Goal: Task Accomplishment & Management: Use online tool/utility

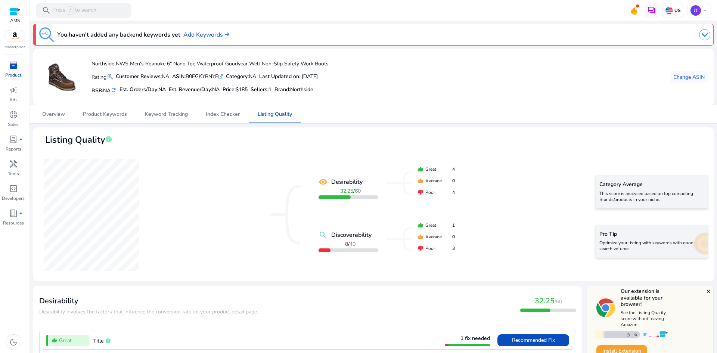
scroll to position [726, 0]
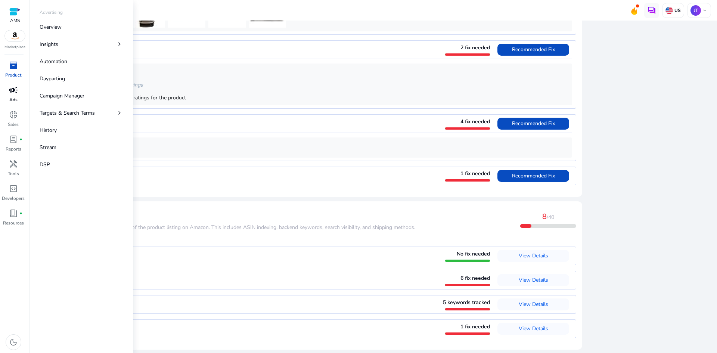
click at [15, 93] on span "campaign" at bounding box center [13, 90] width 9 height 9
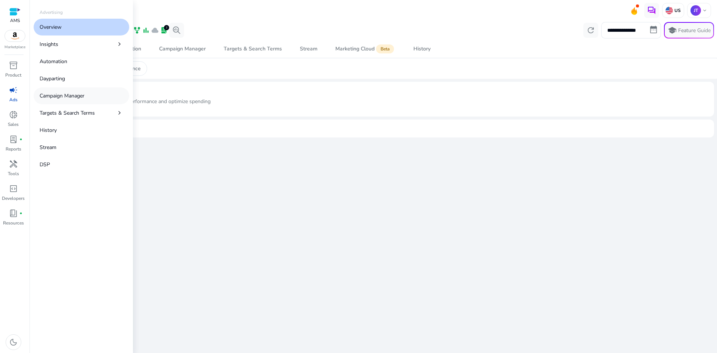
click at [88, 98] on link "Campaign Manager" at bounding box center [82, 95] width 96 height 17
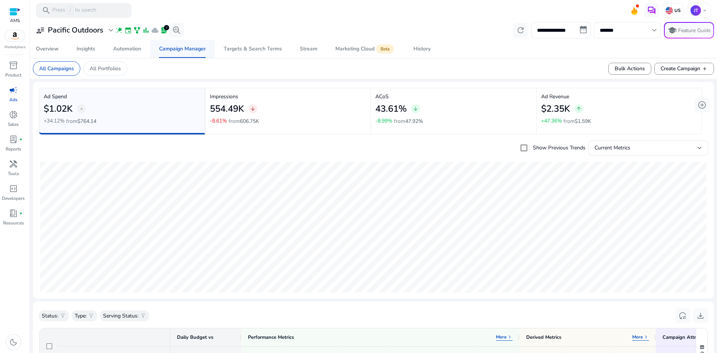
click at [174, 47] on div "Campaign Manager" at bounding box center [182, 48] width 47 height 5
click at [691, 68] on span "Create Campaign add" at bounding box center [684, 69] width 47 height 8
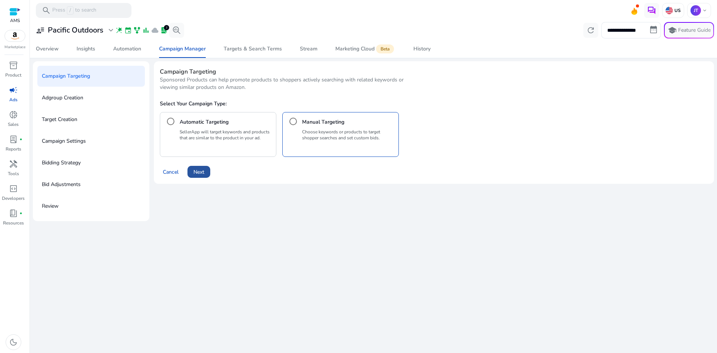
click at [206, 166] on span at bounding box center [199, 172] width 23 height 18
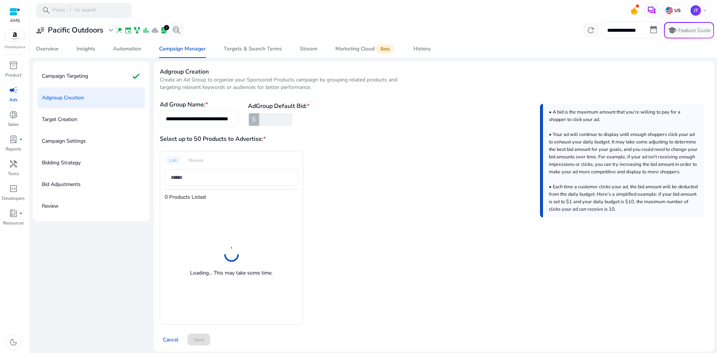
click at [215, 118] on input "**********" at bounding box center [199, 119] width 67 height 8
type input "***"
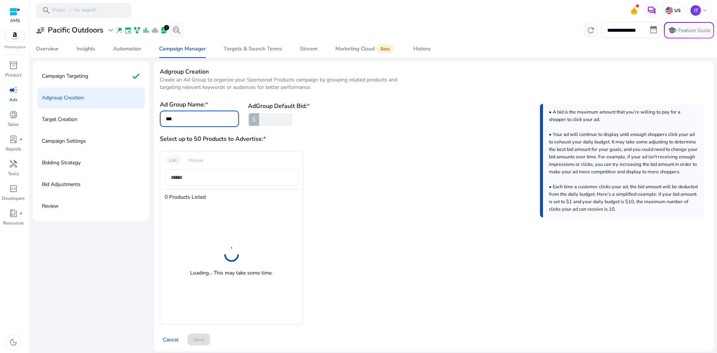
click at [272, 120] on input "****" at bounding box center [275, 120] width 34 height 12
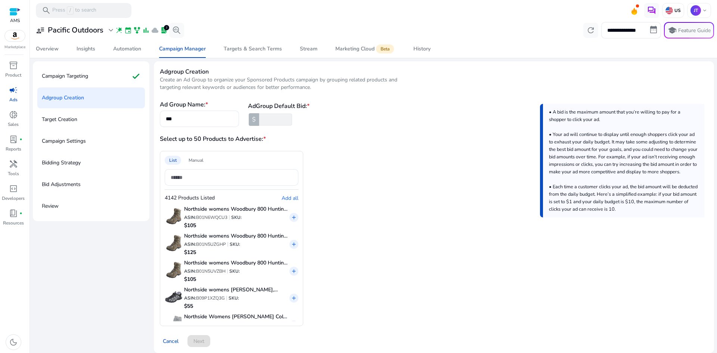
click at [288, 117] on input "*" at bounding box center [275, 120] width 34 height 12
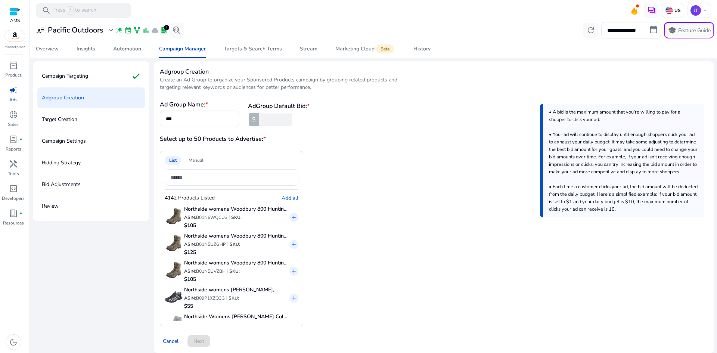
click at [288, 120] on input "*" at bounding box center [275, 120] width 34 height 12
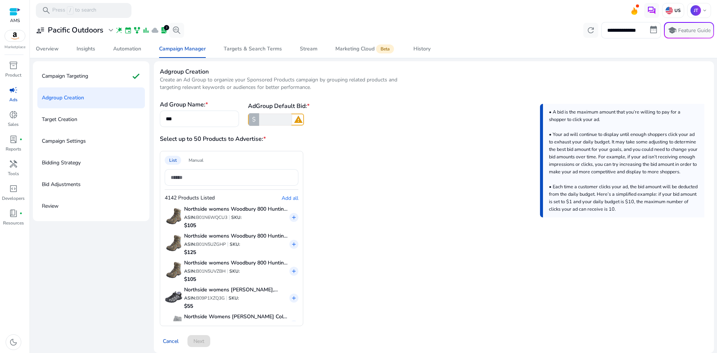
click at [288, 120] on input "*" at bounding box center [275, 120] width 34 height 12
click at [280, 121] on input "*" at bounding box center [275, 120] width 34 height 12
type input "****"
click at [365, 147] on div "Select up to 50 Products to Advertise: * List Manual 4142 Products Listed Add a…" at bounding box center [434, 231] width 549 height 192
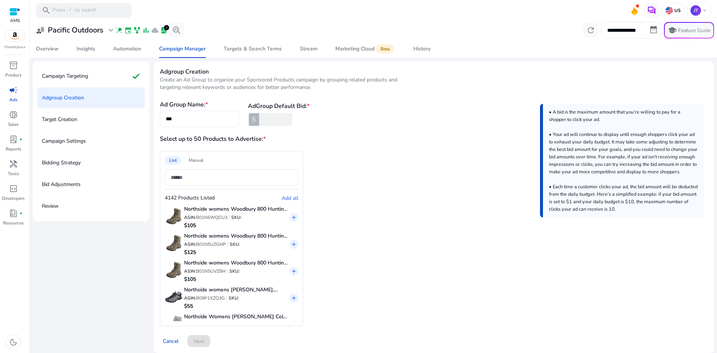
click at [322, 215] on div "List Manual 4142 Products Listed Add all Northside womens Woodbury 800 Hunting …" at bounding box center [303, 238] width 287 height 175
click at [240, 179] on input at bounding box center [232, 177] width 122 height 8
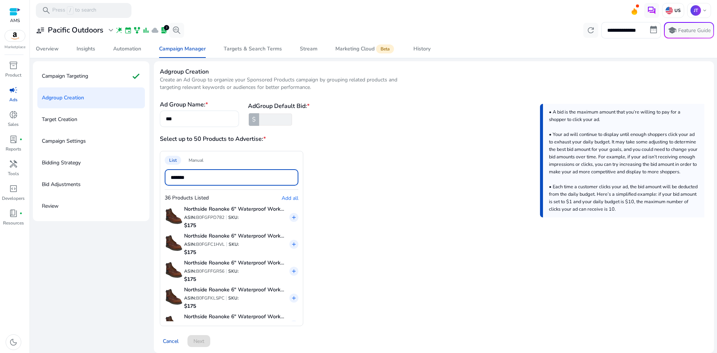
type input "*******"
click at [284, 198] on span "Add all" at bounding box center [290, 198] width 17 height 7
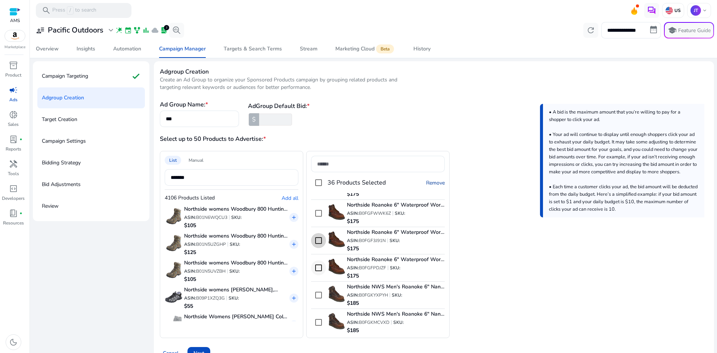
scroll to position [389, 0]
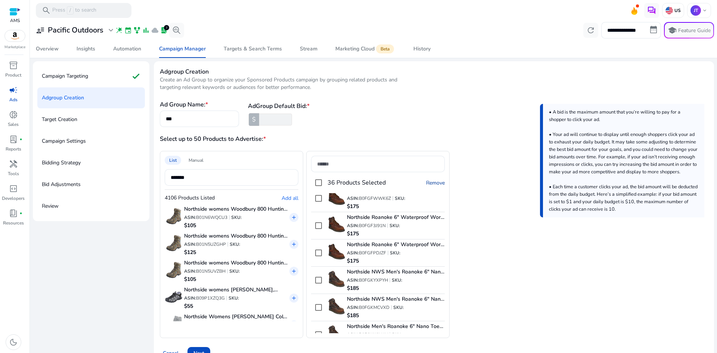
click at [430, 183] on span "Remove" at bounding box center [435, 182] width 19 height 7
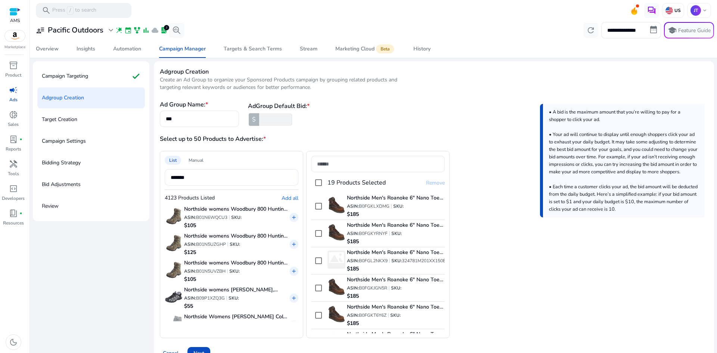
scroll to position [129, 0]
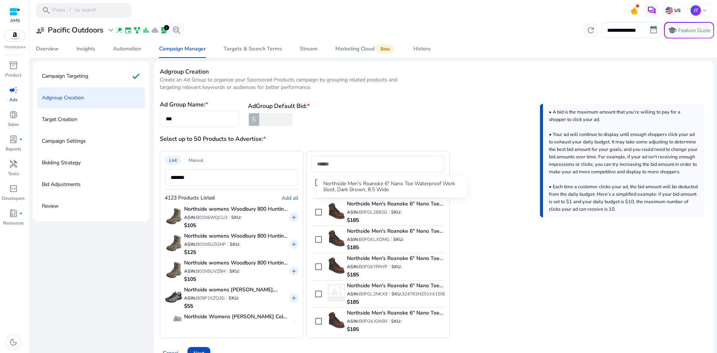
click at [435, 182] on div "Northside Men's Roanoke 6" Nano Toe Waterproof Work Boot, Dark Brown, 8.5 Wide" at bounding box center [392, 186] width 149 height 21
click at [432, 183] on span "Remove" at bounding box center [435, 182] width 19 height 7
click at [519, 223] on app-asin-list "List Manual ******* 4124 Products Listed Add all Northside womens Woodbury 800 …" at bounding box center [434, 244] width 549 height 187
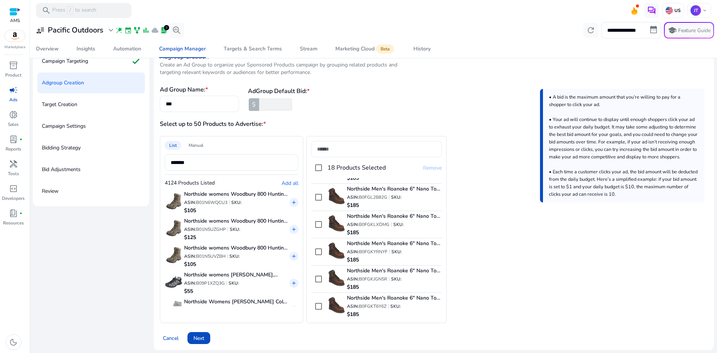
scroll to position [18, 0]
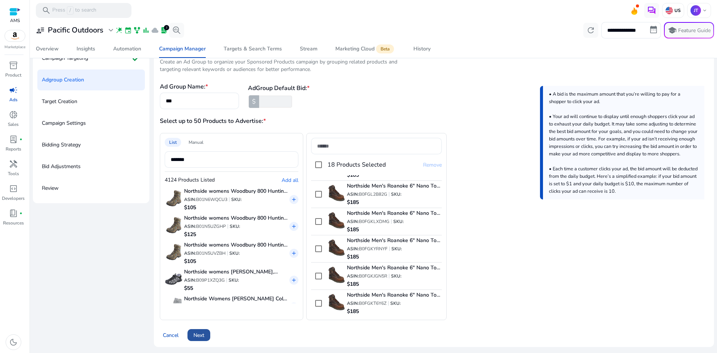
click at [201, 334] on span "Next" at bounding box center [199, 335] width 11 height 8
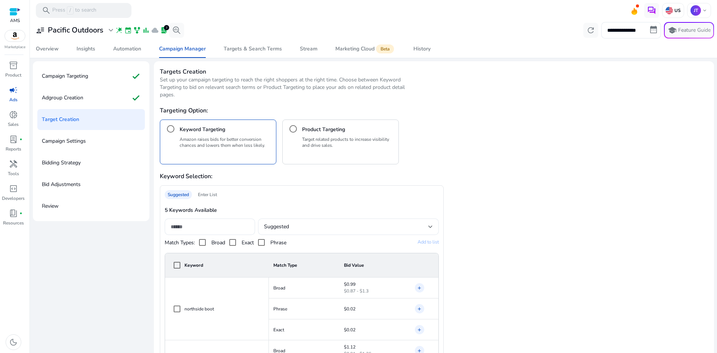
scroll to position [18, 0]
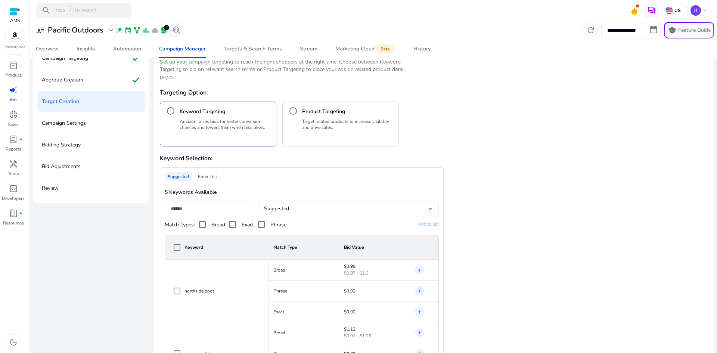
click at [308, 114] on h4 "Product Targeting" at bounding box center [323, 111] width 43 height 7
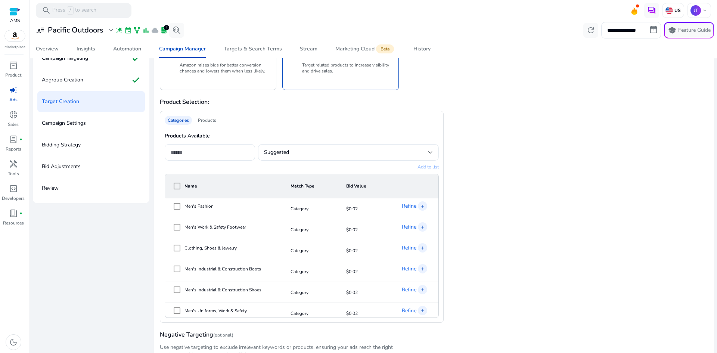
scroll to position [109, 0]
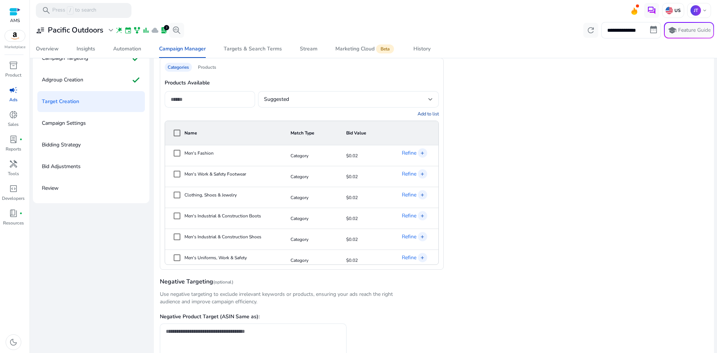
click at [420, 236] on mat-icon "add" at bounding box center [422, 236] width 5 height 7
click at [420, 213] on mat-icon "add" at bounding box center [422, 215] width 5 height 7
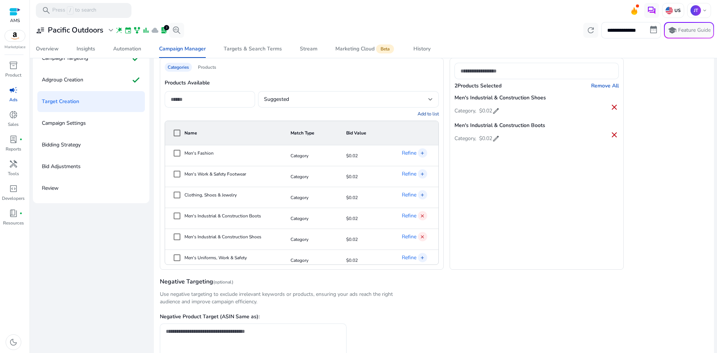
click at [420, 171] on mat-icon "add" at bounding box center [422, 173] width 5 height 7
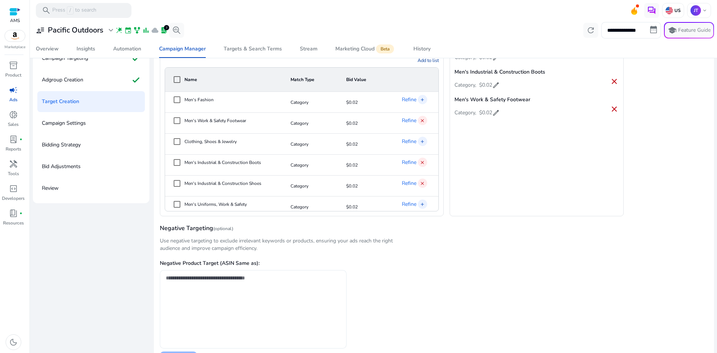
click at [254, 286] on textarea at bounding box center [253, 282] width 175 height 16
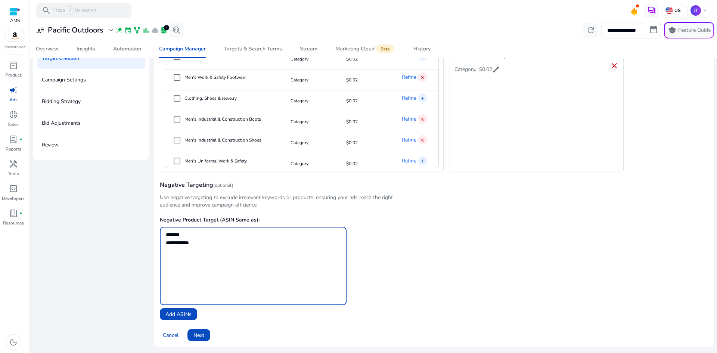
scroll to position [8, 0]
type textarea "**********"
click at [206, 331] on span at bounding box center [199, 335] width 23 height 18
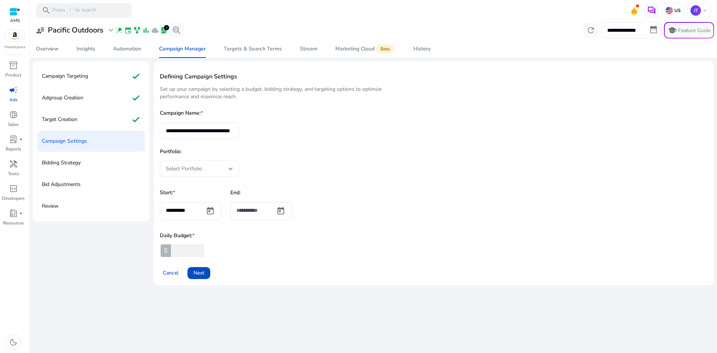
scroll to position [0, 0]
click at [204, 169] on div "Select Portfolio" at bounding box center [197, 169] width 63 height 8
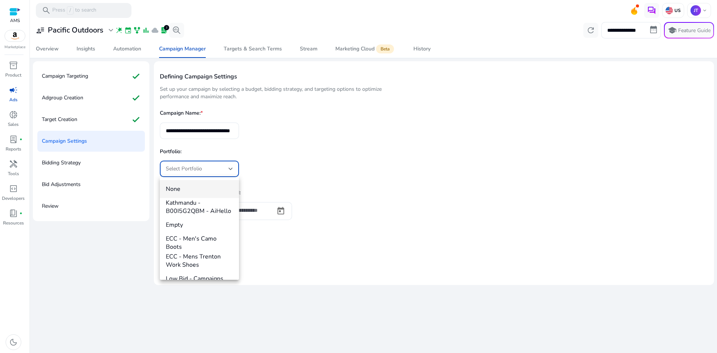
click at [292, 140] on div at bounding box center [358, 176] width 717 height 353
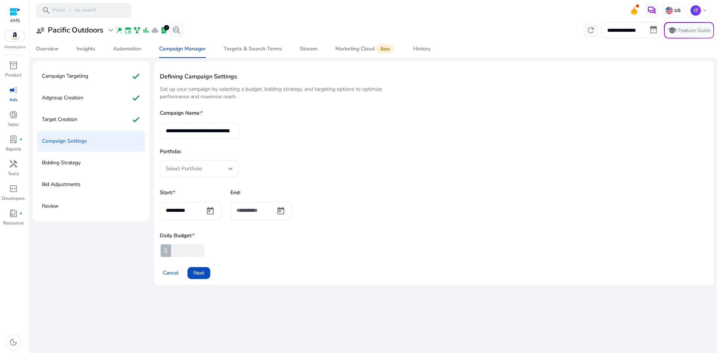
click at [203, 132] on input "**********" at bounding box center [199, 131] width 67 height 8
type input "**********"
click at [216, 173] on div "Select Portfolio" at bounding box center [197, 169] width 63 height 8
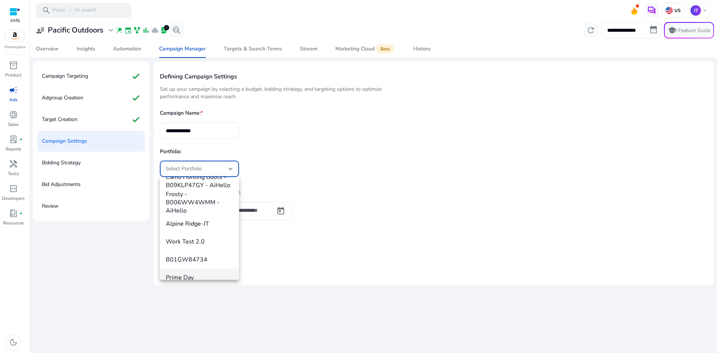
scroll to position [535, 0]
click at [390, 225] on div at bounding box center [358, 176] width 717 height 353
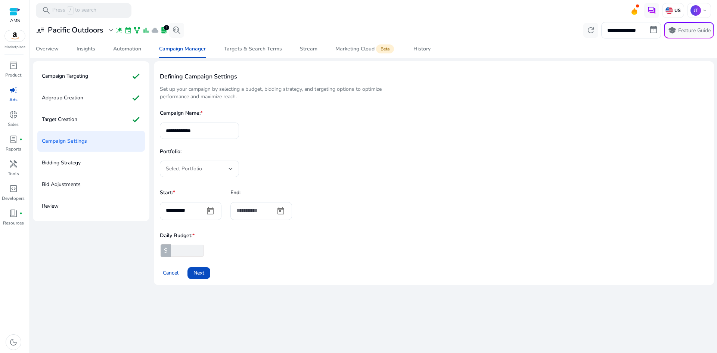
click at [187, 250] on input "*" at bounding box center [187, 251] width 34 height 12
type input "**"
click at [204, 275] on span "Next" at bounding box center [199, 273] width 11 height 8
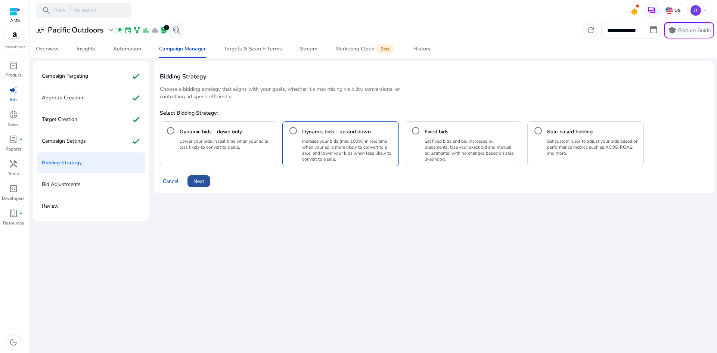
click at [201, 181] on span "Next" at bounding box center [199, 181] width 11 height 8
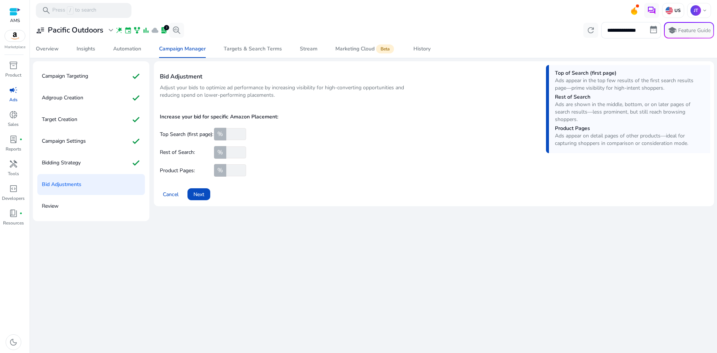
click at [228, 132] on input "number" at bounding box center [235, 134] width 21 height 12
type input "**"
click at [198, 191] on span "Next" at bounding box center [199, 195] width 11 height 8
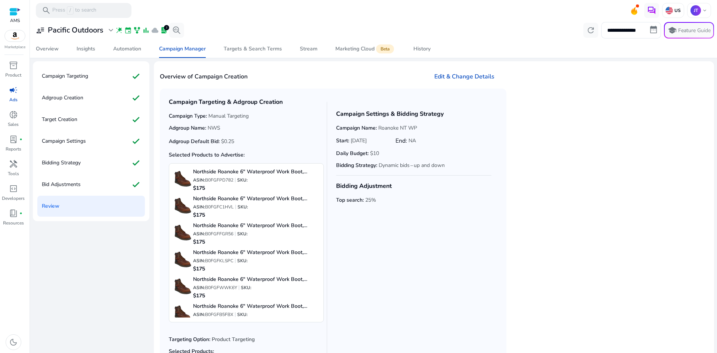
click at [620, 136] on app-campaign-creation-adgroup-preview "Campaign Targeting & Adgroup Creation Campaign Type: Manual Targeting Adgroup N…" at bounding box center [434, 260] width 549 height 342
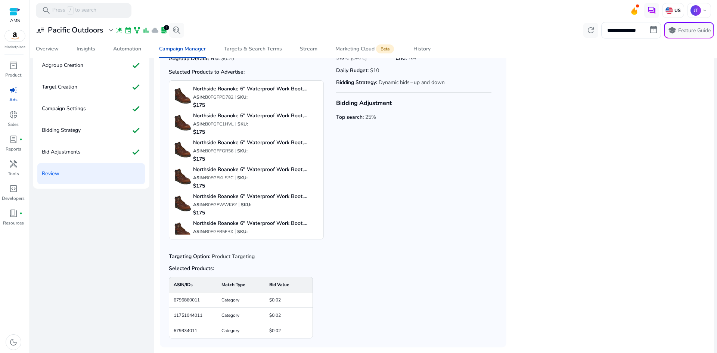
scroll to position [61, 0]
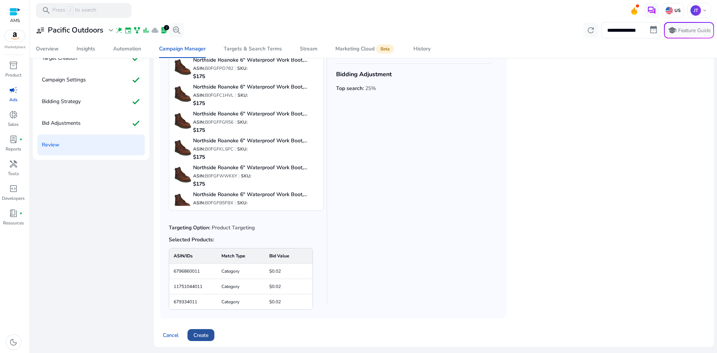
click at [205, 335] on span "Create" at bounding box center [201, 335] width 15 height 8
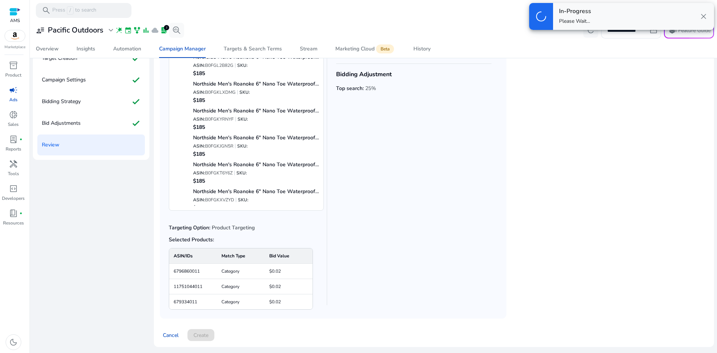
scroll to position [616, 0]
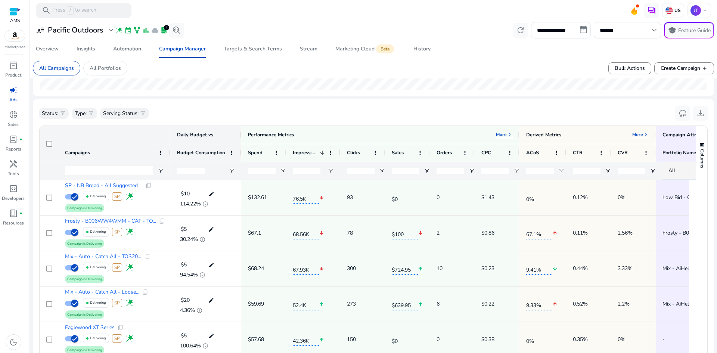
scroll to position [177, 0]
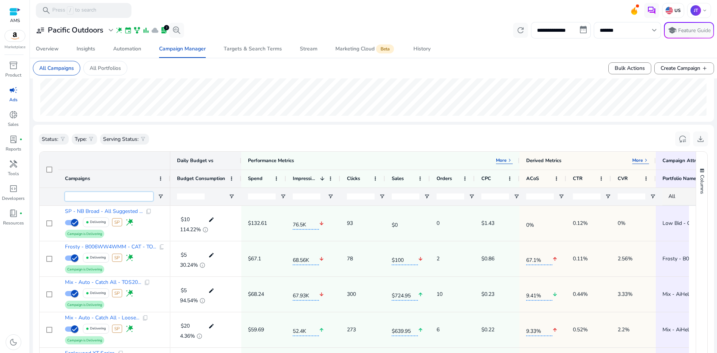
click at [129, 196] on input "Campaigns Filter Input" at bounding box center [109, 196] width 88 height 9
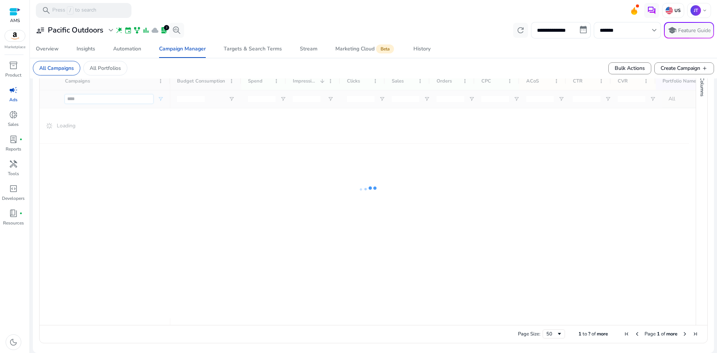
scroll to position [119, 0]
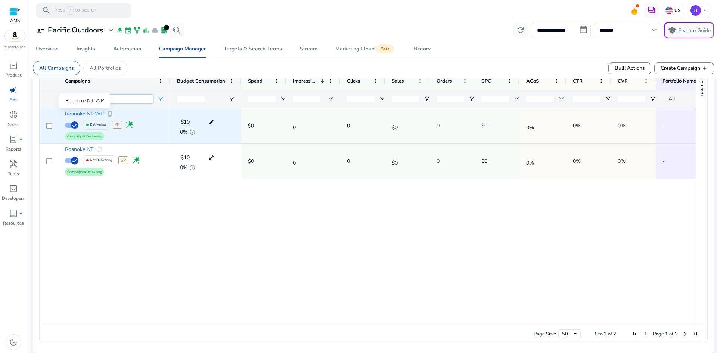
type input "****"
click at [83, 115] on span "Roanoke NT WP" at bounding box center [84, 113] width 39 height 5
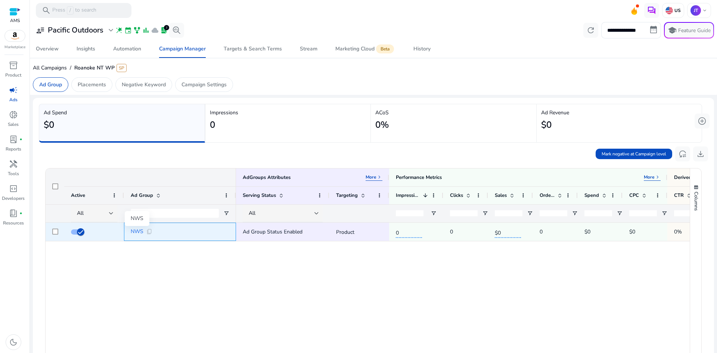
click at [137, 230] on span "NWS" at bounding box center [137, 231] width 13 height 5
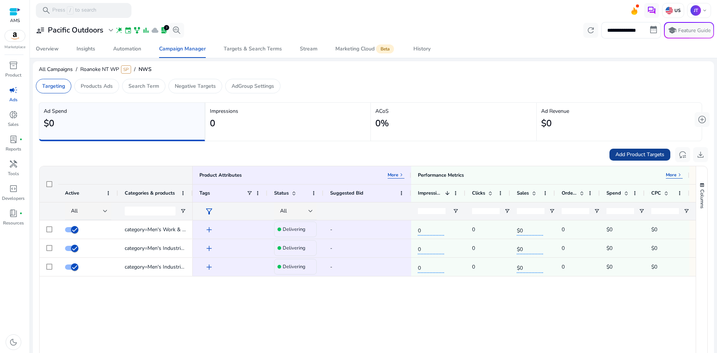
click at [635, 154] on span "Add Product Targets" at bounding box center [640, 155] width 49 height 8
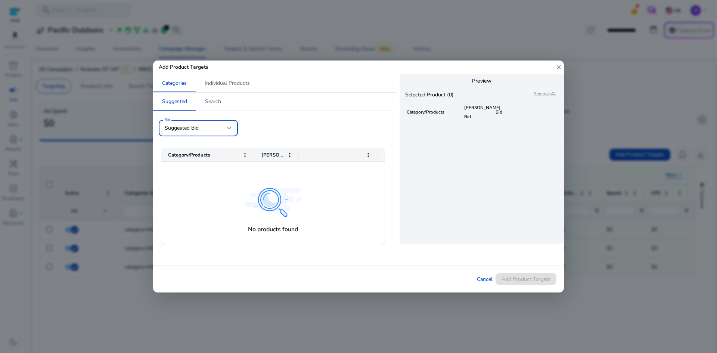
click at [229, 129] on div at bounding box center [230, 128] width 4 height 3
click at [229, 129] on div at bounding box center [358, 176] width 717 height 353
click at [218, 103] on span "Search" at bounding box center [213, 101] width 16 height 5
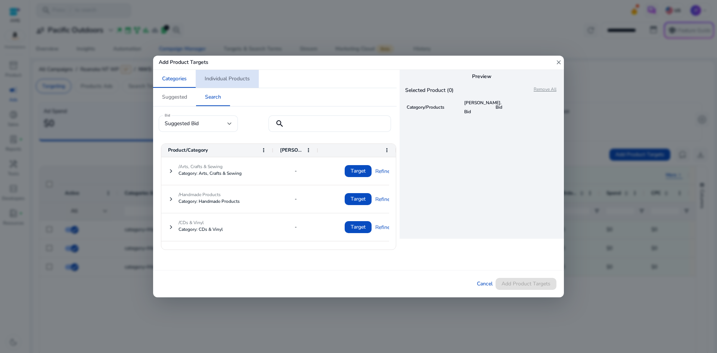
click at [235, 78] on span "Individual Products" at bounding box center [227, 78] width 45 height 5
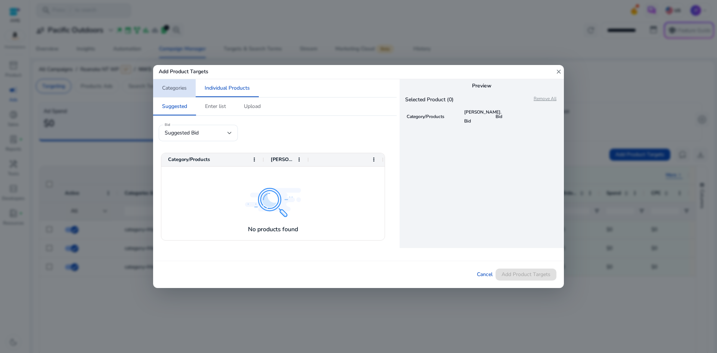
click at [181, 90] on span "Categories" at bounding box center [174, 88] width 25 height 5
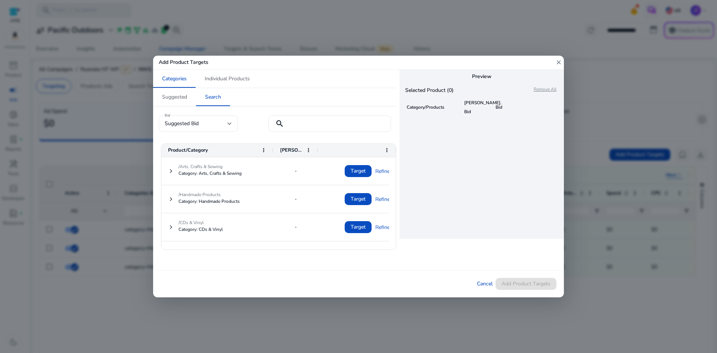
click at [558, 60] on mat-icon "close" at bounding box center [559, 63] width 7 height 14
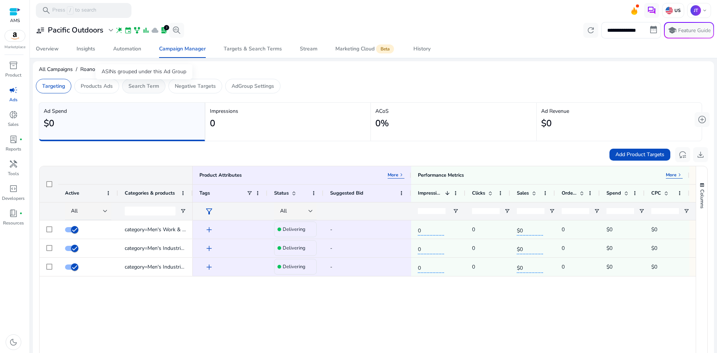
click at [144, 85] on p "Search Term" at bounding box center [144, 86] width 31 height 8
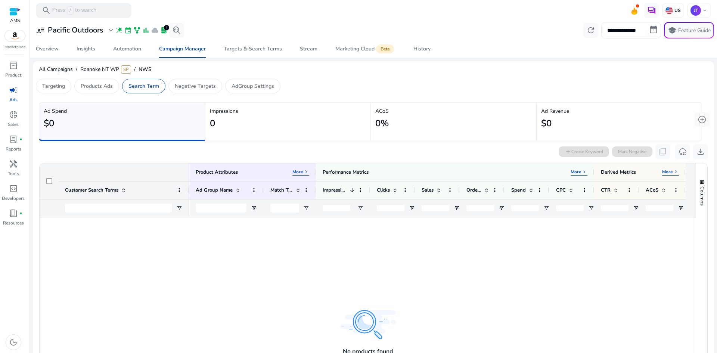
click at [574, 152] on div "add Create Keyword Mark Negative content_copy reset_settings download" at bounding box center [633, 151] width 149 height 15
click at [195, 87] on p "Negative Targets" at bounding box center [195, 86] width 41 height 8
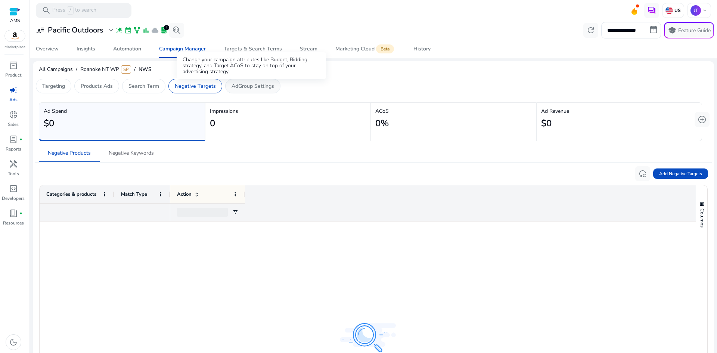
click at [256, 85] on p "AdGroup Settings" at bounding box center [253, 86] width 43 height 8
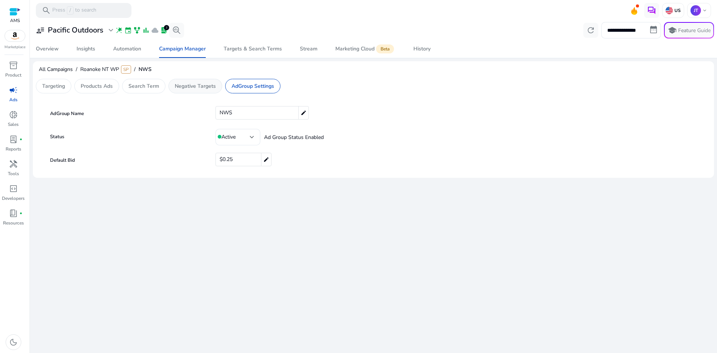
click at [197, 91] on div "Negative Targets" at bounding box center [196, 86] width 54 height 15
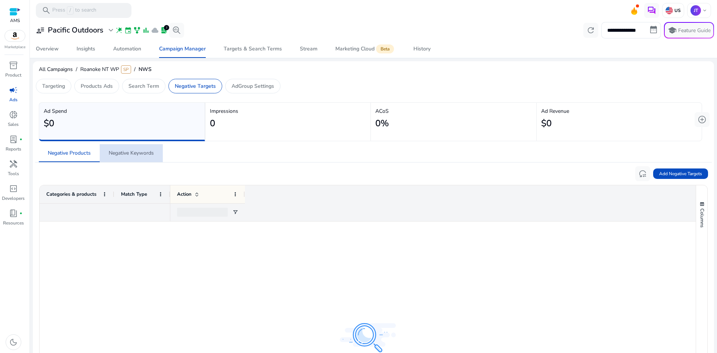
click at [129, 157] on span "Negative Keywords" at bounding box center [131, 153] width 45 height 18
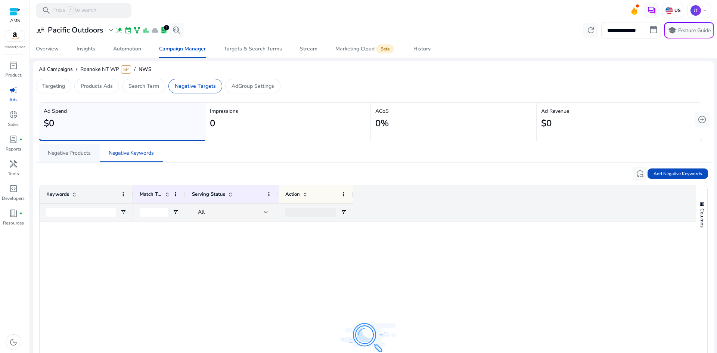
click at [77, 152] on span "Negative Products" at bounding box center [69, 153] width 43 height 5
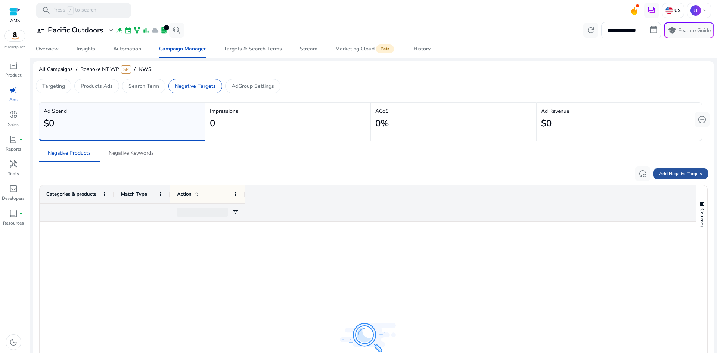
click at [676, 177] on span "Add Negative Targets" at bounding box center [680, 173] width 43 height 7
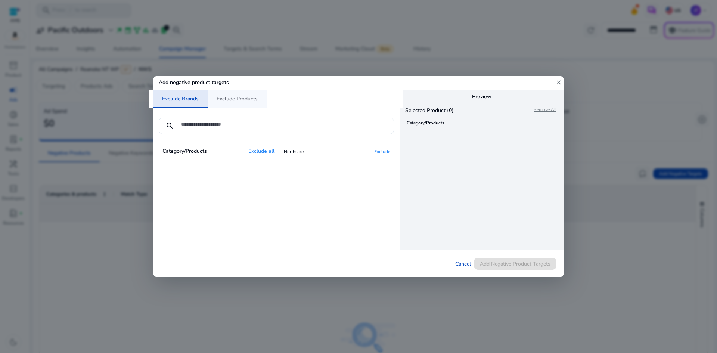
click at [246, 96] on span "Exclude Products" at bounding box center [237, 98] width 41 height 5
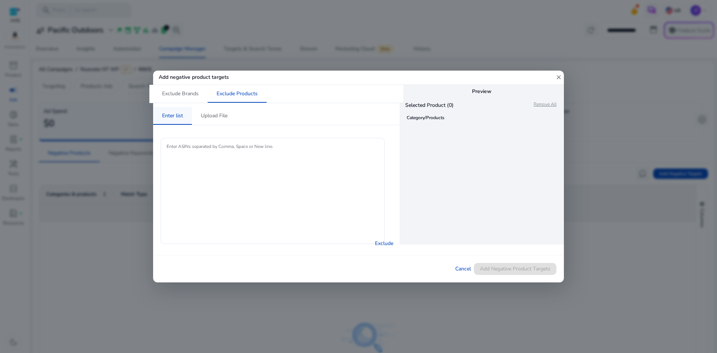
click at [176, 114] on span "Enter list" at bounding box center [172, 115] width 21 height 5
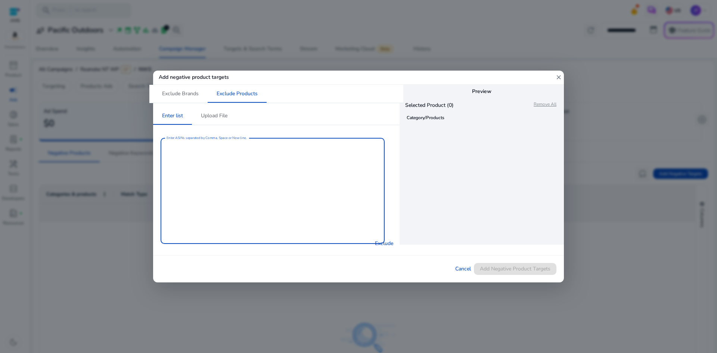
click at [194, 149] on textarea "Enter ASINs separated by Comma, Space or New line." at bounding box center [273, 191] width 212 height 99
paste textarea "**********"
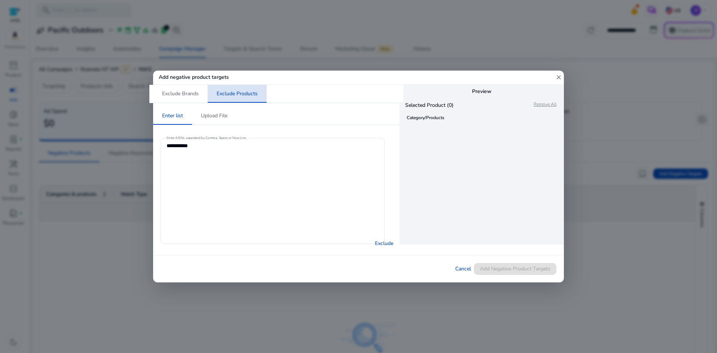
click at [254, 91] on span "Exclude Products" at bounding box center [237, 93] width 41 height 5
click at [379, 240] on span "Exclude" at bounding box center [384, 244] width 18 height 8
click at [251, 143] on textarea "**********" at bounding box center [273, 191] width 212 height 99
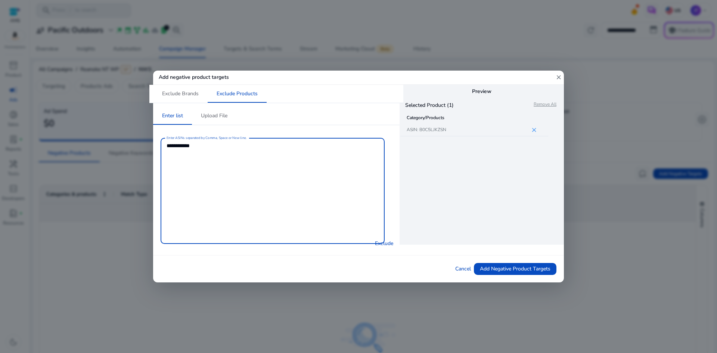
paste textarea "**********"
type textarea "**********"
click at [382, 236] on span at bounding box center [384, 243] width 25 height 18
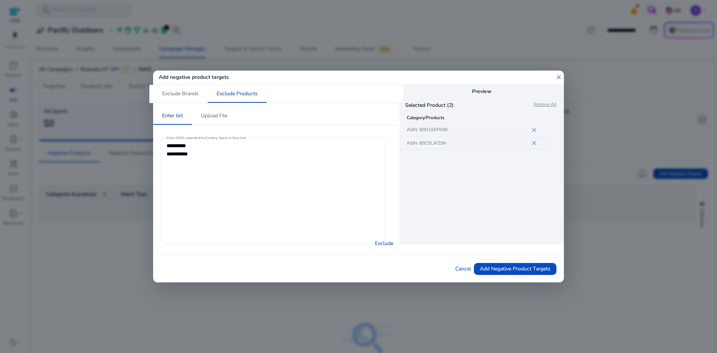
click at [282, 161] on textarea "**********" at bounding box center [273, 191] width 212 height 99
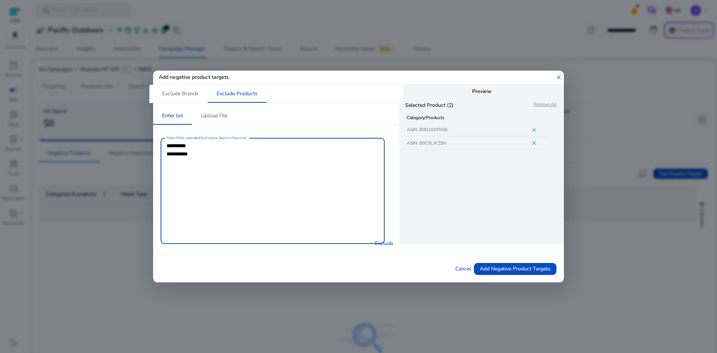
paste textarea "**********"
type textarea "**********"
click at [387, 240] on span "Exclude" at bounding box center [384, 244] width 18 height 8
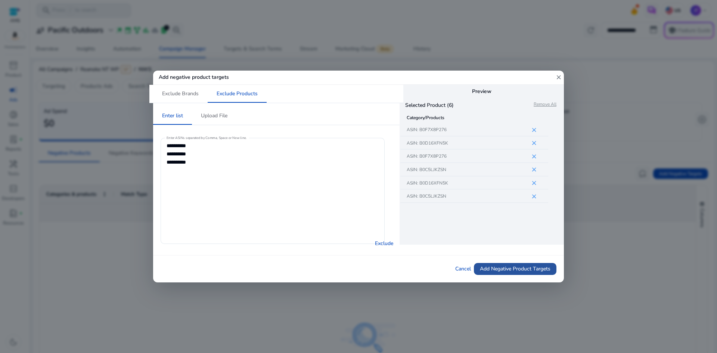
click at [524, 268] on span "Add Negative Product Targets" at bounding box center [515, 269] width 71 height 8
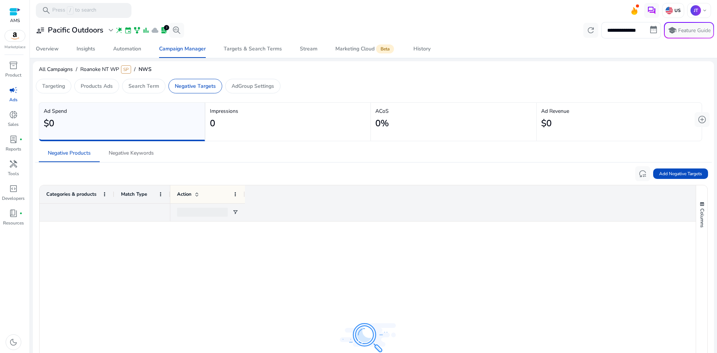
click at [240, 93] on div "Targeting Products Ads Search Term Negative Targets AdGroup Settings" at bounding box center [158, 86] width 251 height 21
click at [244, 87] on p "AdGroup Settings" at bounding box center [253, 86] width 43 height 8
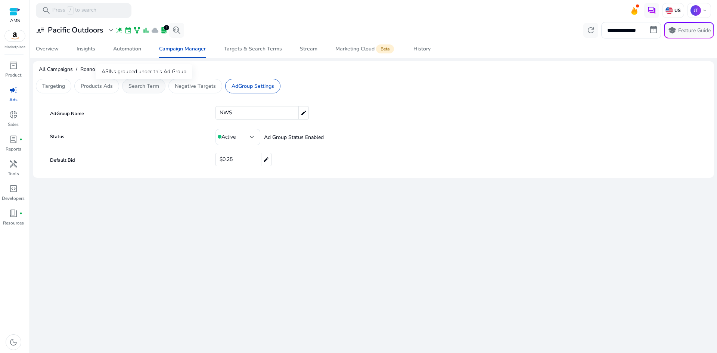
click at [130, 79] on div "ASINs grouped under this Ad Group" at bounding box center [144, 71] width 97 height 15
click at [137, 90] on p "Search Term" at bounding box center [144, 86] width 31 height 8
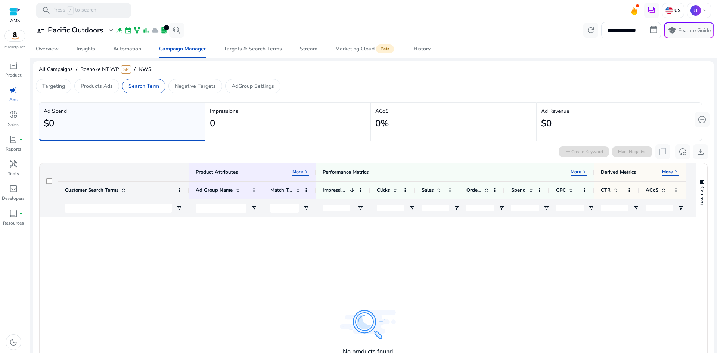
click at [569, 152] on div "add Create Keyword Mark Negative content_copy reset_settings download" at bounding box center [633, 151] width 149 height 15
click at [103, 86] on p "Products Ads" at bounding box center [97, 86] width 32 height 8
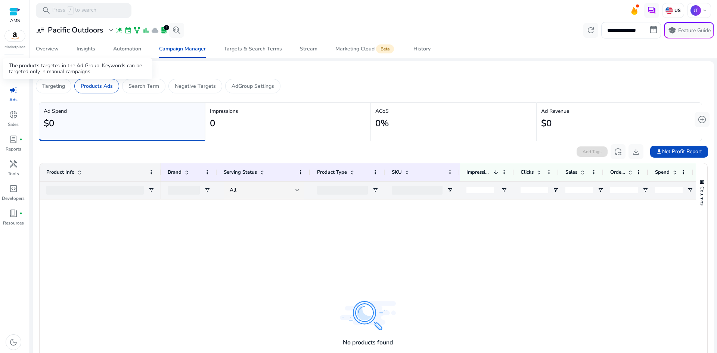
click at [62, 79] on div "The products targeted in the Ad Group. Keywords can be targeted only in manual …" at bounding box center [77, 68] width 149 height 21
click at [59, 87] on p "Targeting" at bounding box center [53, 86] width 23 height 8
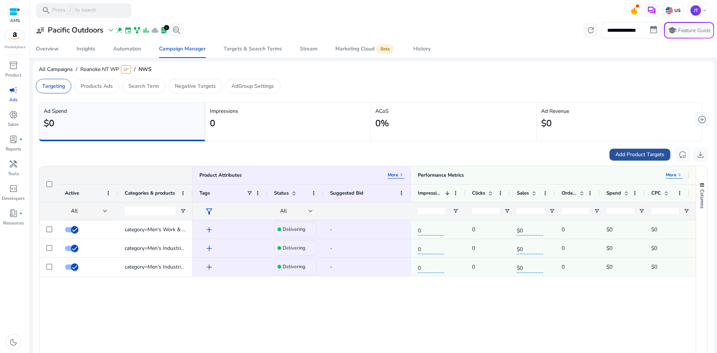
click at [635, 154] on span "Add Product Targets" at bounding box center [640, 155] width 49 height 8
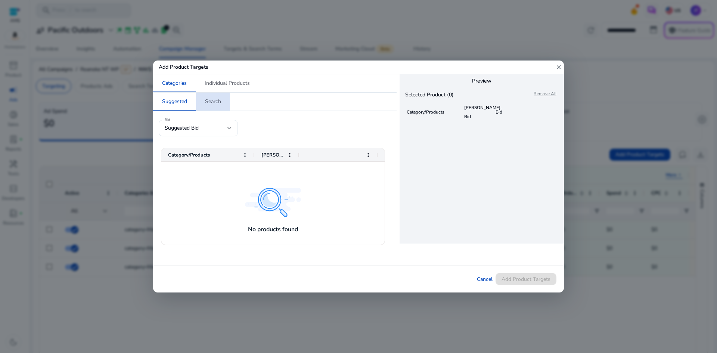
click at [213, 99] on span "Search" at bounding box center [213, 101] width 16 height 5
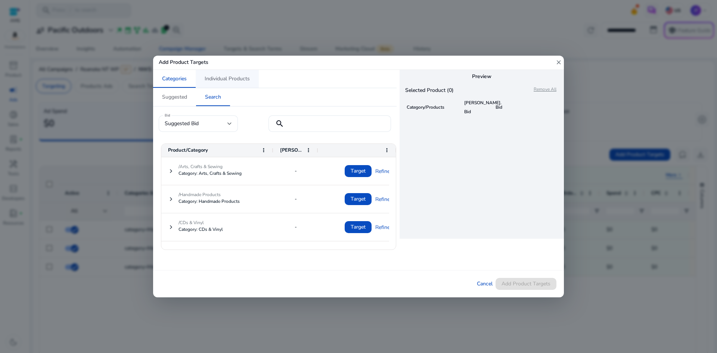
click at [225, 77] on span "Individual Products" at bounding box center [227, 78] width 45 height 5
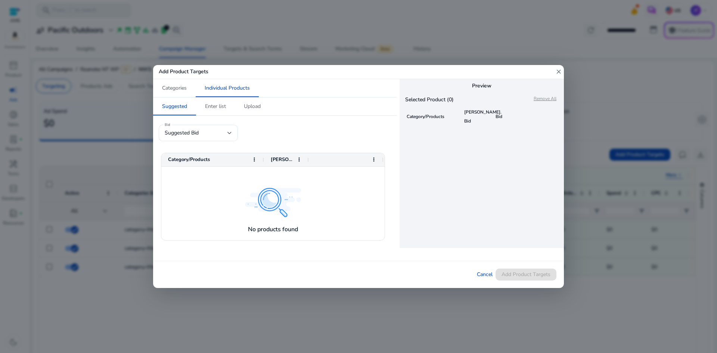
click at [220, 183] on div at bounding box center [272, 202] width 223 height 71
drag, startPoint x: 220, startPoint y: 178, endPoint x: 219, endPoint y: 155, distance: 22.4
click at [220, 178] on div at bounding box center [272, 202] width 223 height 71
click at [215, 140] on div "Suggested Bid" at bounding box center [198, 133] width 67 height 16
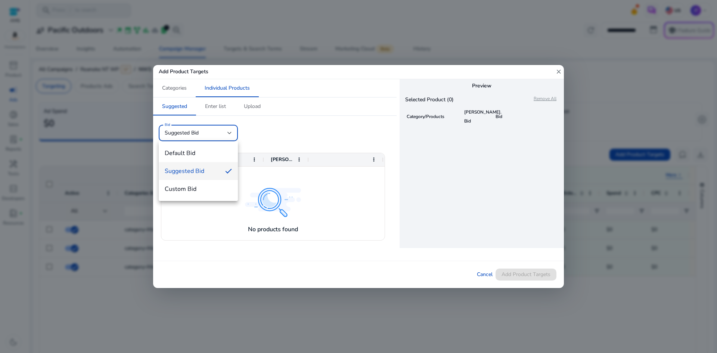
click at [285, 131] on div at bounding box center [358, 176] width 717 height 353
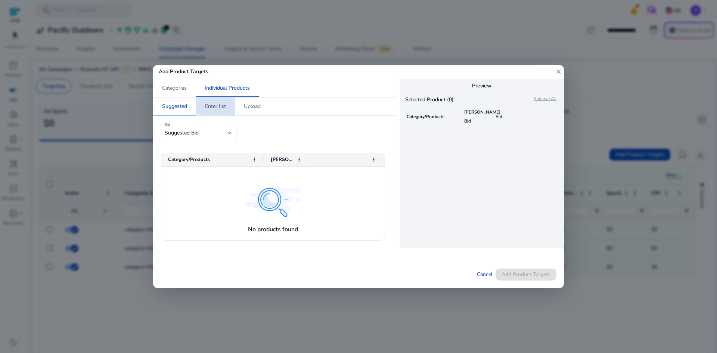
click at [219, 109] on span "Enter list" at bounding box center [215, 106] width 21 height 5
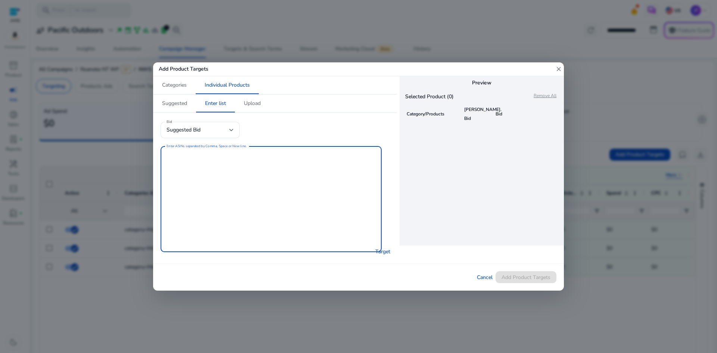
click at [208, 176] on textarea "Enter ASINs separated by Comma, Space or New line." at bounding box center [271, 199] width 209 height 99
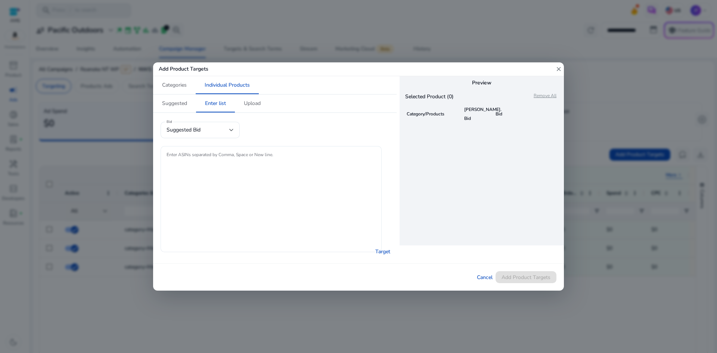
click at [177, 181] on textarea "Enter ASINs separated by Comma, Space or New line." at bounding box center [271, 199] width 209 height 99
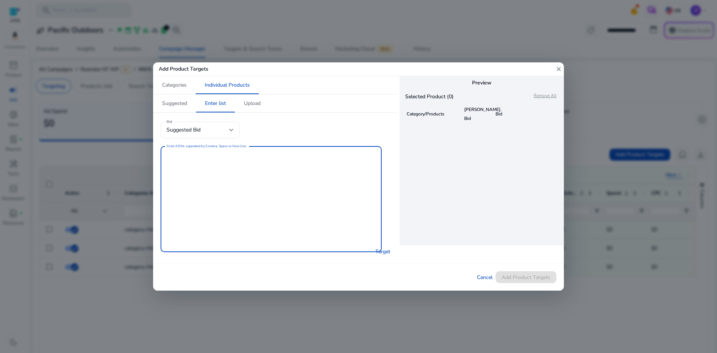
paste textarea "**********"
click at [381, 252] on span "Target" at bounding box center [383, 252] width 15 height 8
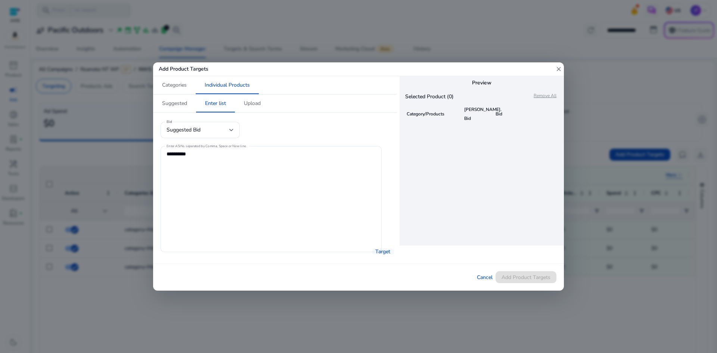
click at [381, 251] on span "Target" at bounding box center [383, 252] width 15 height 8
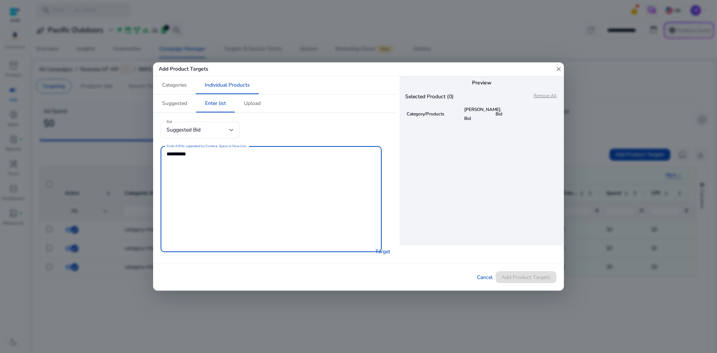
click at [260, 161] on textarea "**********" at bounding box center [271, 199] width 209 height 99
click at [380, 253] on span "Target" at bounding box center [383, 252] width 15 height 8
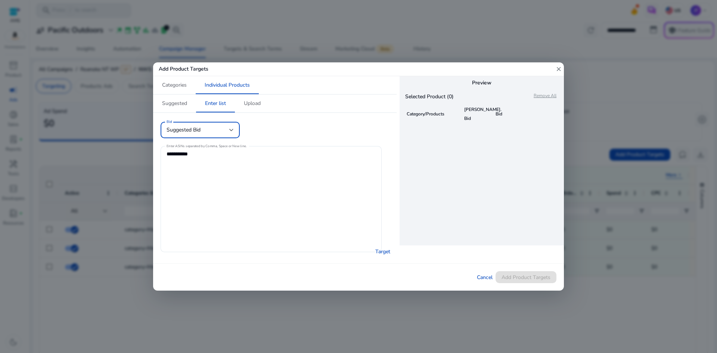
click at [228, 130] on div "Suggested Bid" at bounding box center [198, 130] width 63 height 8
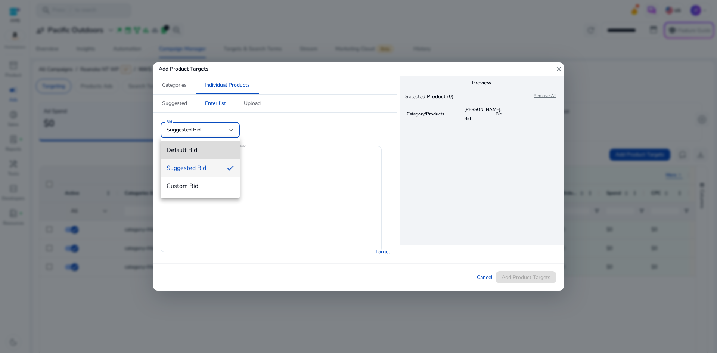
click at [218, 151] on span "Default Bid" at bounding box center [200, 150] width 67 height 8
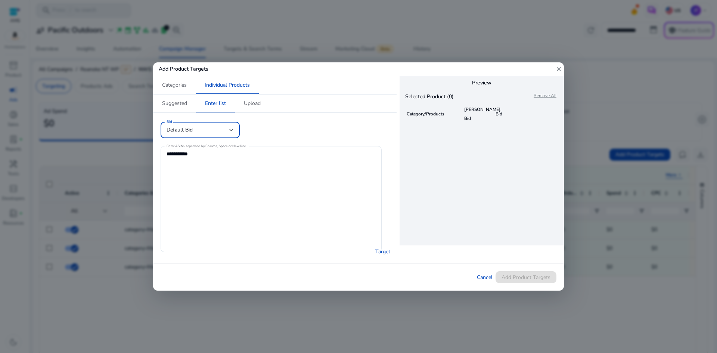
click at [224, 126] on div "Default Bid" at bounding box center [200, 130] width 67 height 9
drag, startPoint x: 290, startPoint y: 128, endPoint x: 300, endPoint y: 112, distance: 18.7
click at [290, 128] on div at bounding box center [358, 176] width 717 height 353
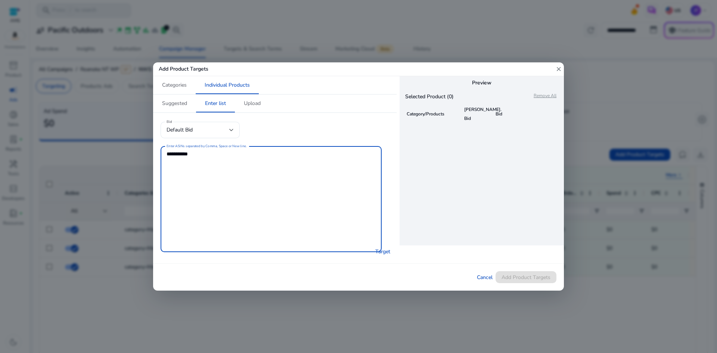
click at [272, 170] on textarea "**********" at bounding box center [271, 199] width 209 height 99
paste textarea "**********"
type textarea "**********"
click at [378, 251] on span "Target" at bounding box center [383, 252] width 15 height 8
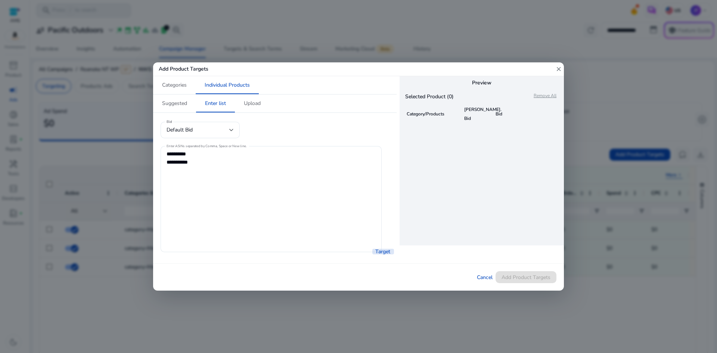
click at [378, 251] on span "Target" at bounding box center [383, 252] width 15 height 8
click at [217, 174] on textarea "**********" at bounding box center [271, 194] width 209 height 99
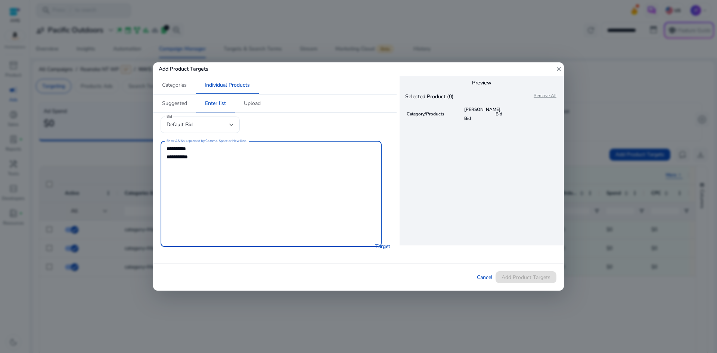
paste textarea "**********"
type textarea "**********"
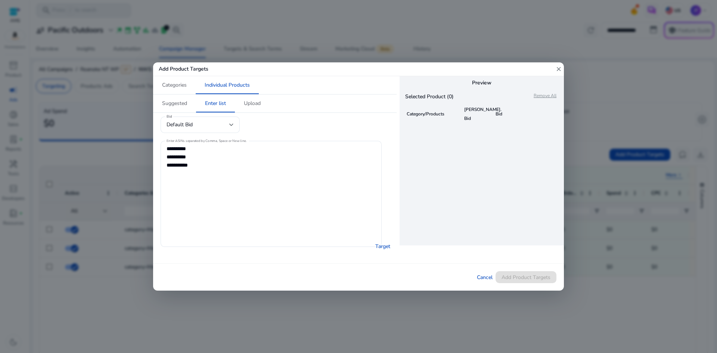
click at [444, 131] on tbody at bounding box center [475, 180] width 148 height 112
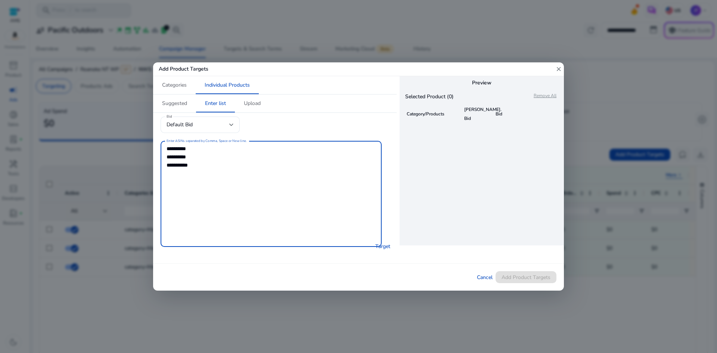
click at [354, 179] on textarea "**********" at bounding box center [271, 194] width 209 height 99
click at [231, 123] on div at bounding box center [231, 124] width 4 height 9
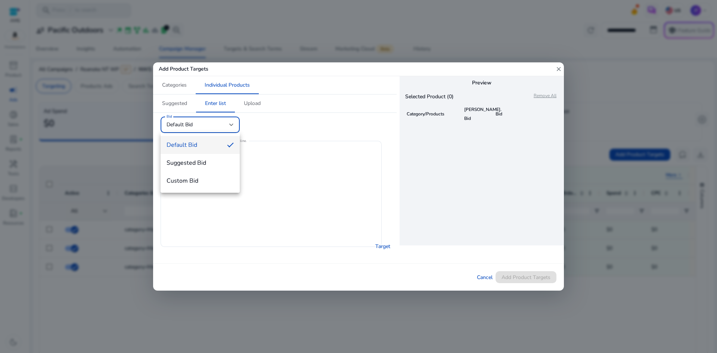
click at [225, 105] on div at bounding box center [358, 176] width 717 height 353
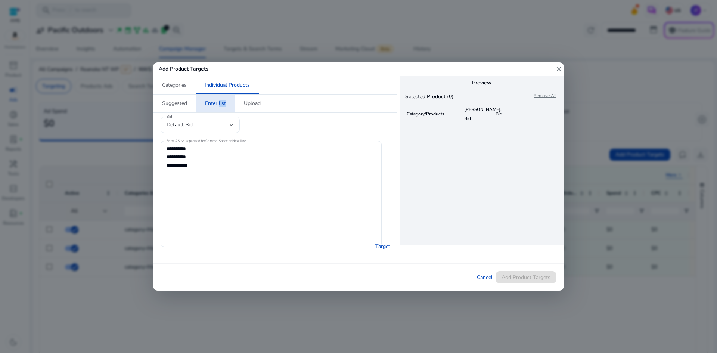
click at [225, 105] on span "Enter list" at bounding box center [215, 103] width 21 height 5
click at [288, 167] on textarea "**********" at bounding box center [271, 194] width 209 height 99
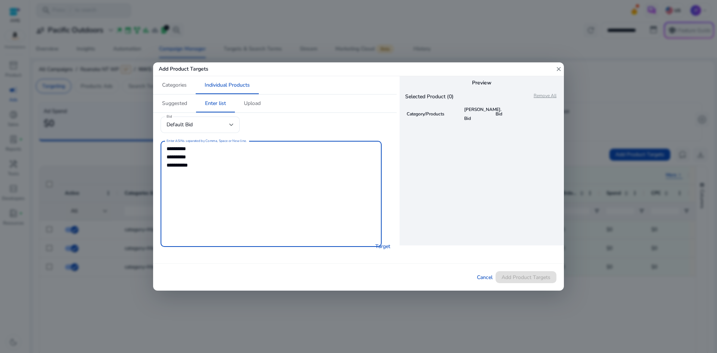
drag, startPoint x: 234, startPoint y: 184, endPoint x: 161, endPoint y: 143, distance: 83.3
click at [161, 143] on div "**********" at bounding box center [271, 194] width 221 height 106
click at [228, 127] on div "Default Bid" at bounding box center [198, 125] width 63 height 8
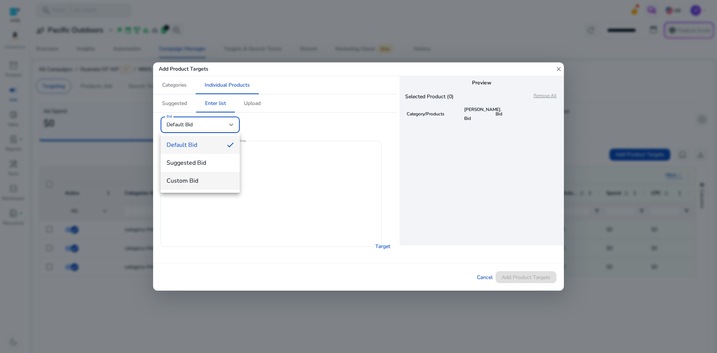
click at [206, 180] on span "Custom Bid" at bounding box center [200, 181] width 67 height 8
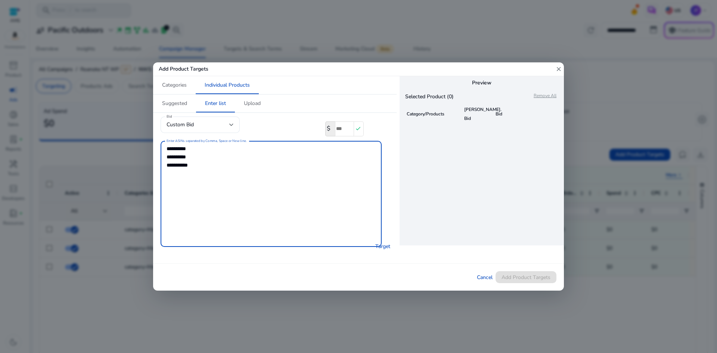
click at [212, 157] on textarea "**********" at bounding box center [271, 194] width 209 height 99
click at [224, 167] on textarea "**********" at bounding box center [271, 194] width 209 height 99
click at [347, 128] on input "*" at bounding box center [344, 128] width 19 height 15
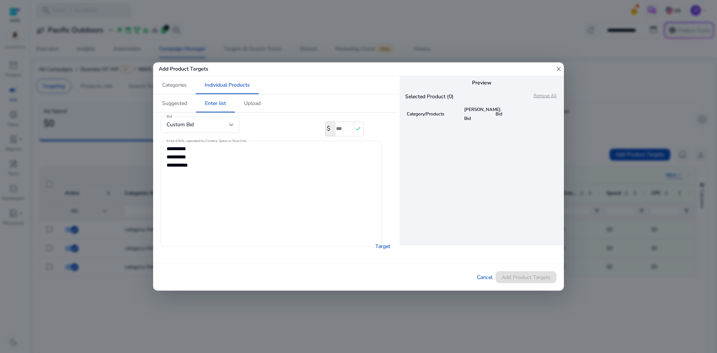
click at [338, 129] on input "*" at bounding box center [344, 128] width 19 height 15
drag, startPoint x: 337, startPoint y: 129, endPoint x: 329, endPoint y: 127, distance: 8.4
click at [329, 127] on div "$ * check" at bounding box center [344, 128] width 38 height 15
type input "***"
click at [356, 129] on div "check" at bounding box center [359, 128] width 10 height 15
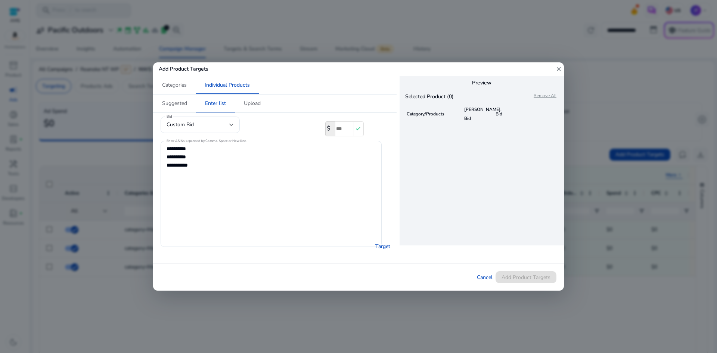
click at [356, 129] on mat-icon "check" at bounding box center [358, 128] width 6 height 9
click at [382, 245] on span "Target" at bounding box center [383, 246] width 15 height 8
drag, startPoint x: 382, startPoint y: 245, endPoint x: 225, endPoint y: 166, distance: 175.6
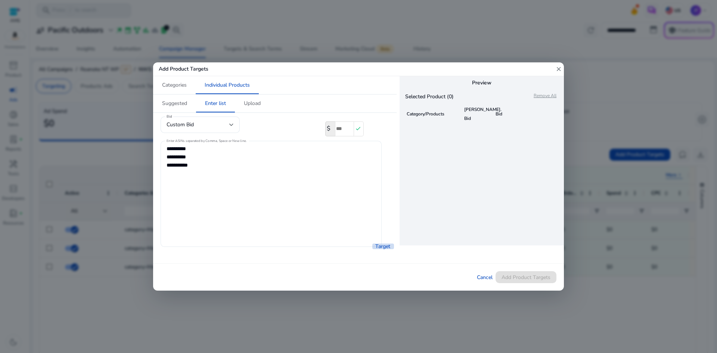
click at [381, 245] on span "Target" at bounding box center [383, 246] width 15 height 8
click at [214, 158] on textarea "**********" at bounding box center [271, 194] width 209 height 99
click at [214, 102] on span "Enter list" at bounding box center [215, 103] width 21 height 5
click at [182, 102] on span "Suggested" at bounding box center [174, 103] width 25 height 5
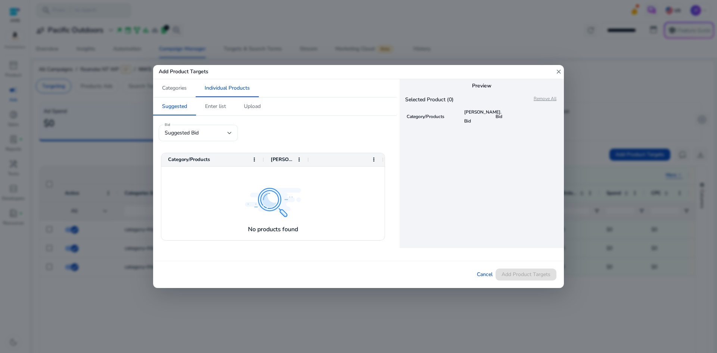
drag, startPoint x: 219, startPoint y: 169, endPoint x: 210, endPoint y: 128, distance: 42.1
click at [216, 161] on div "Category/Products Sugg. Bid" at bounding box center [272, 196] width 223 height 87
click at [210, 127] on div "Suggested Bid" at bounding box center [198, 133] width 67 height 16
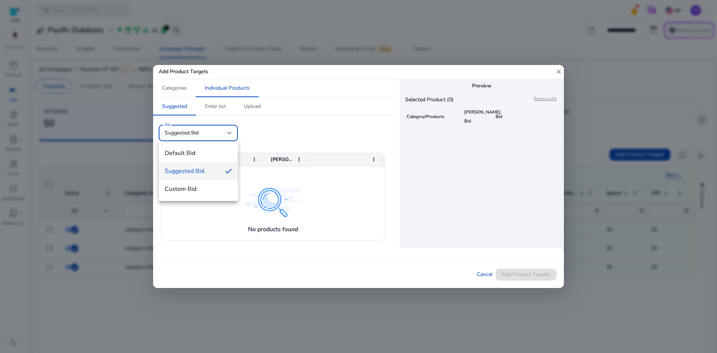
click at [290, 126] on div at bounding box center [358, 176] width 717 height 353
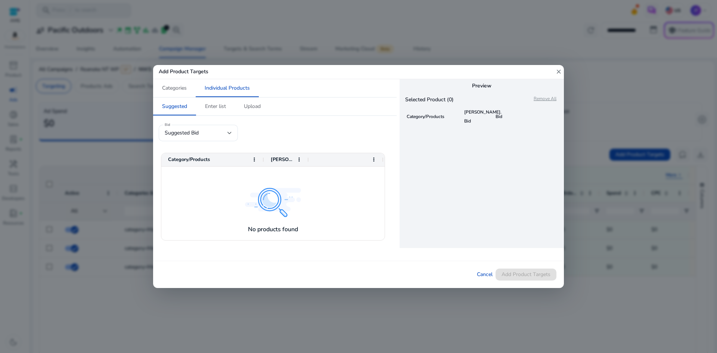
drag, startPoint x: 251, startPoint y: 224, endPoint x: 237, endPoint y: 164, distance: 61.3
click at [251, 223] on div at bounding box center [272, 202] width 223 height 71
click at [220, 106] on span "Enter list" at bounding box center [215, 106] width 21 height 5
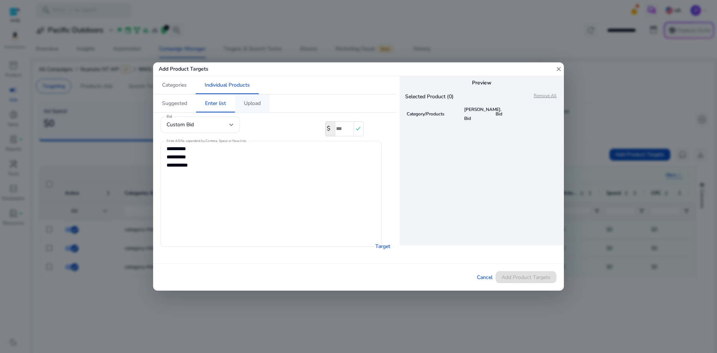
click at [250, 102] on span "Upload" at bounding box center [252, 103] width 17 height 5
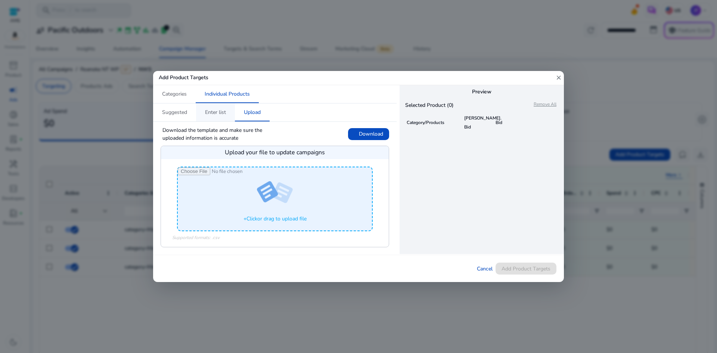
click at [220, 114] on span "Enter list" at bounding box center [215, 112] width 21 height 5
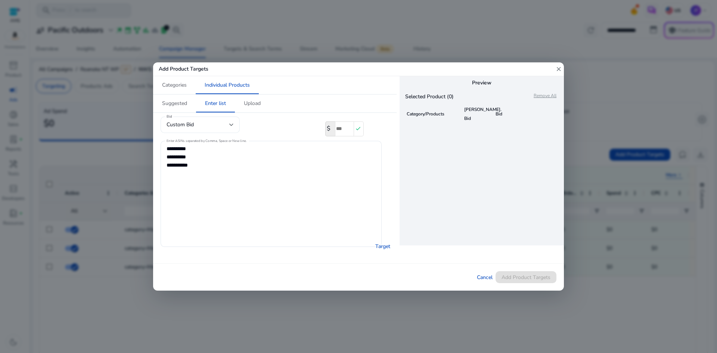
click at [215, 123] on div "Custom Bid" at bounding box center [198, 125] width 63 height 8
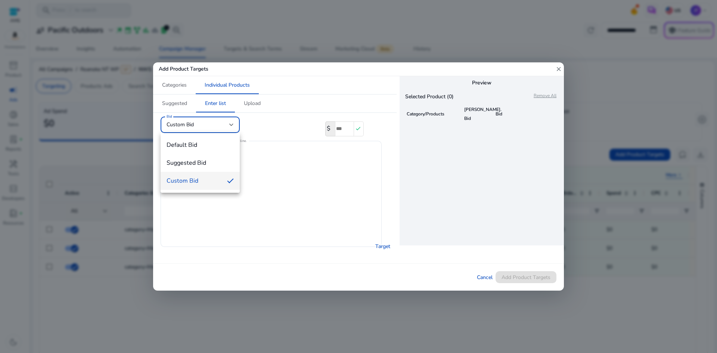
click at [295, 163] on div at bounding box center [358, 176] width 717 height 353
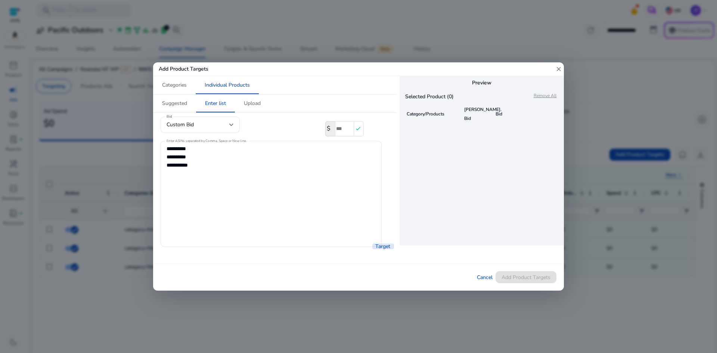
click at [376, 248] on span "Target" at bounding box center [383, 246] width 15 height 8
drag, startPoint x: 376, startPoint y: 248, endPoint x: 389, endPoint y: 238, distance: 16.5
click at [376, 248] on span "Target" at bounding box center [383, 246] width 15 height 8
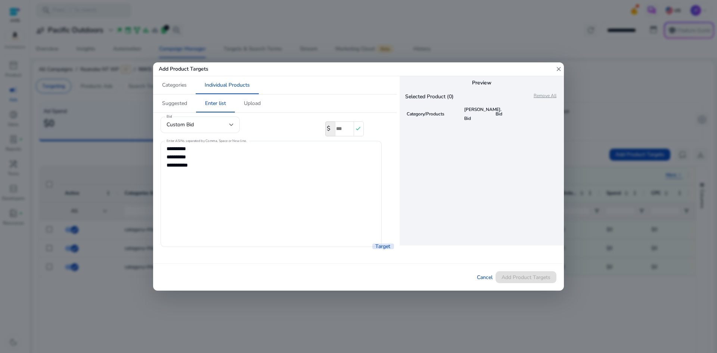
click at [383, 247] on span "Target" at bounding box center [383, 246] width 15 height 8
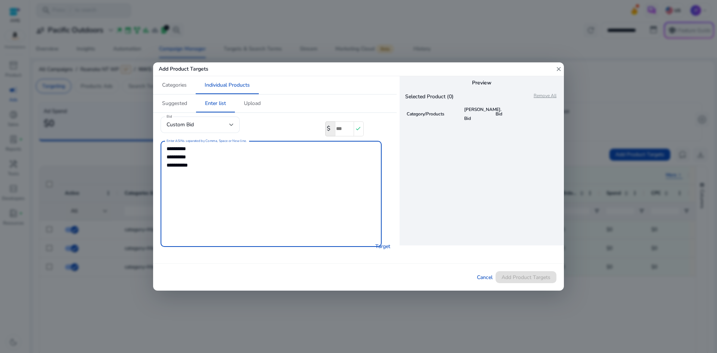
drag, startPoint x: 346, startPoint y: 235, endPoint x: 380, endPoint y: 203, distance: 46.5
click at [347, 234] on textarea "**********" at bounding box center [271, 194] width 209 height 99
click at [186, 86] on span "Categories" at bounding box center [174, 85] width 25 height 5
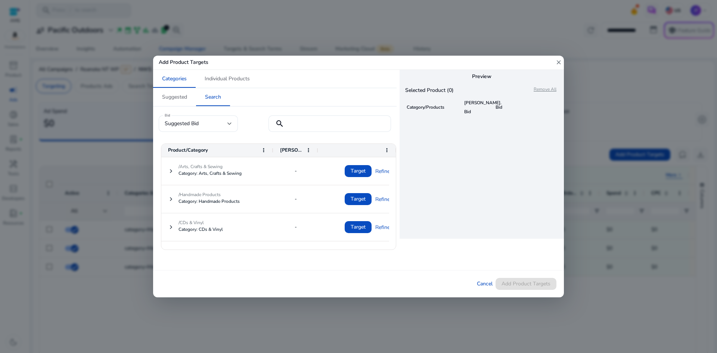
click at [183, 61] on h5 "Add Product Targets" at bounding box center [256, 63] width 206 height 14
click at [488, 287] on span "Cancel" at bounding box center [485, 284] width 16 height 8
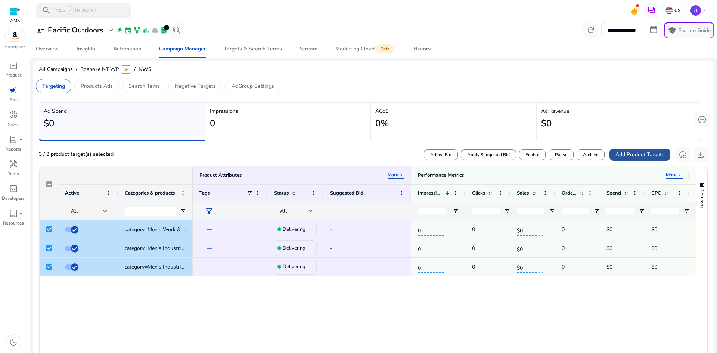
click at [627, 154] on span "Add Product Targets" at bounding box center [640, 155] width 49 height 8
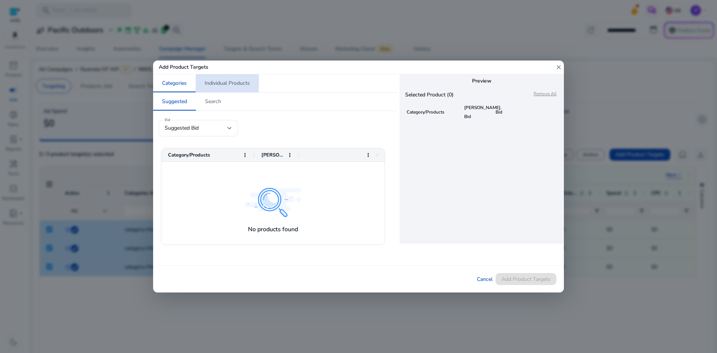
click at [223, 81] on span "Individual Products" at bounding box center [227, 83] width 45 height 5
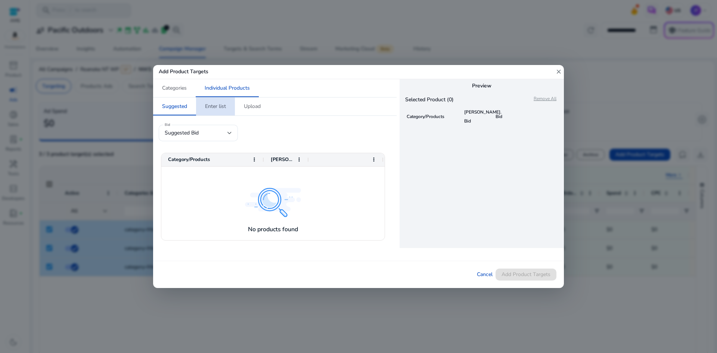
click at [220, 111] on span "Enter list" at bounding box center [215, 107] width 21 height 18
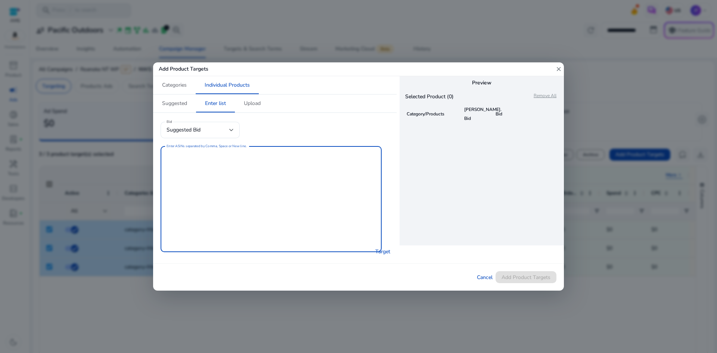
click at [220, 163] on textarea "Enter ASINs separated by Comma, Space or New line." at bounding box center [271, 199] width 209 height 99
paste textarea "**********"
type textarea "**********"
click at [379, 254] on span "Target" at bounding box center [383, 252] width 15 height 8
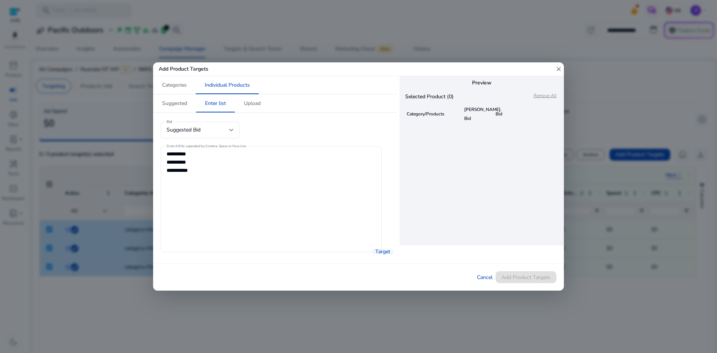
click at [379, 253] on span "Target" at bounding box center [383, 252] width 15 height 8
click at [557, 67] on mat-icon "close" at bounding box center [559, 69] width 7 height 14
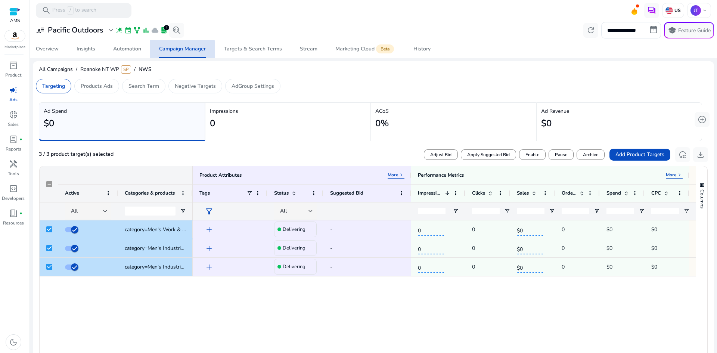
click at [169, 49] on div "Campaign Manager" at bounding box center [182, 48] width 47 height 5
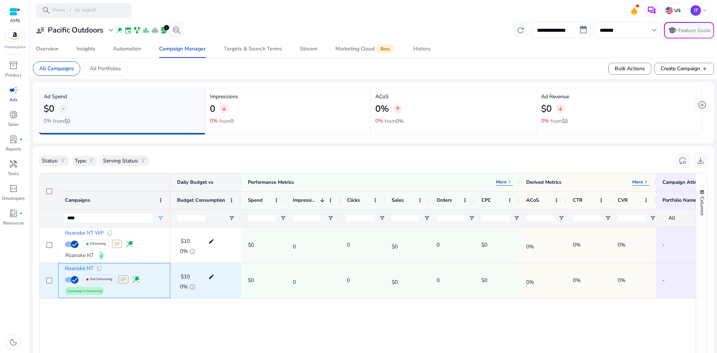
click at [92, 267] on span "Roanoke NT" at bounding box center [79, 268] width 28 height 5
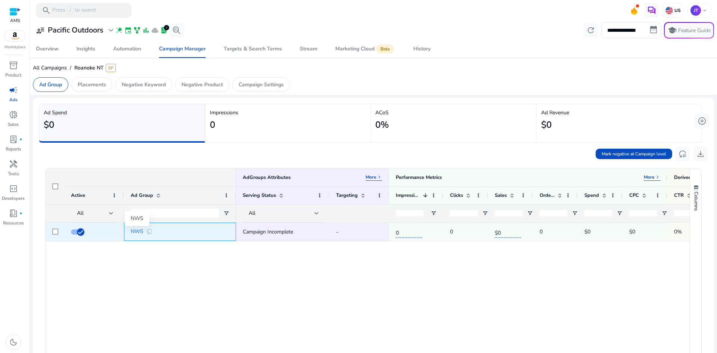
click at [135, 230] on span "NWS" at bounding box center [137, 231] width 13 height 5
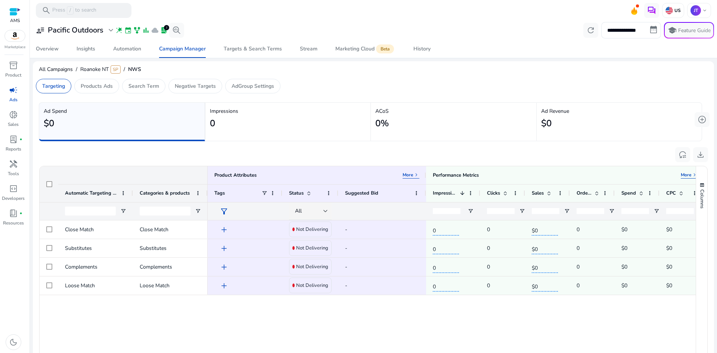
click at [80, 145] on div "reset_settings download" at bounding box center [374, 153] width 670 height 18
